Goal: Entertainment & Leisure: Consume media (video, audio)

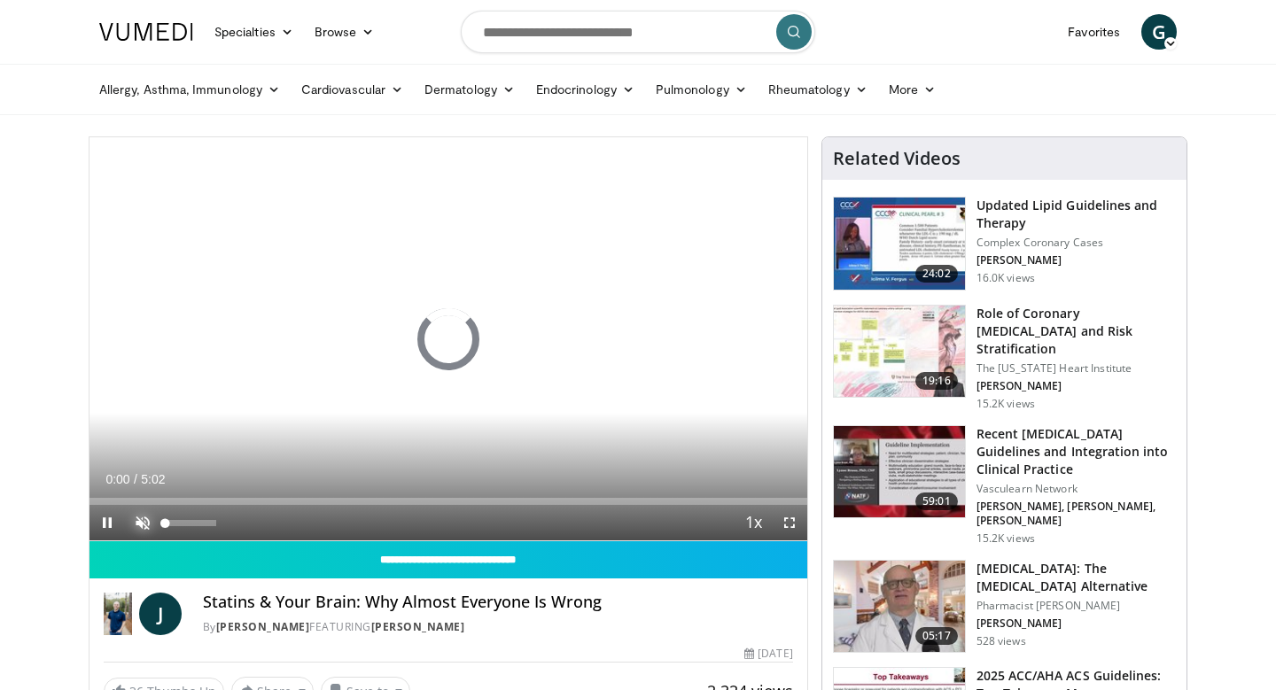
click at [137, 530] on span "Video Player" at bounding box center [142, 522] width 35 height 35
